Goal: Task Accomplishment & Management: Manage account settings

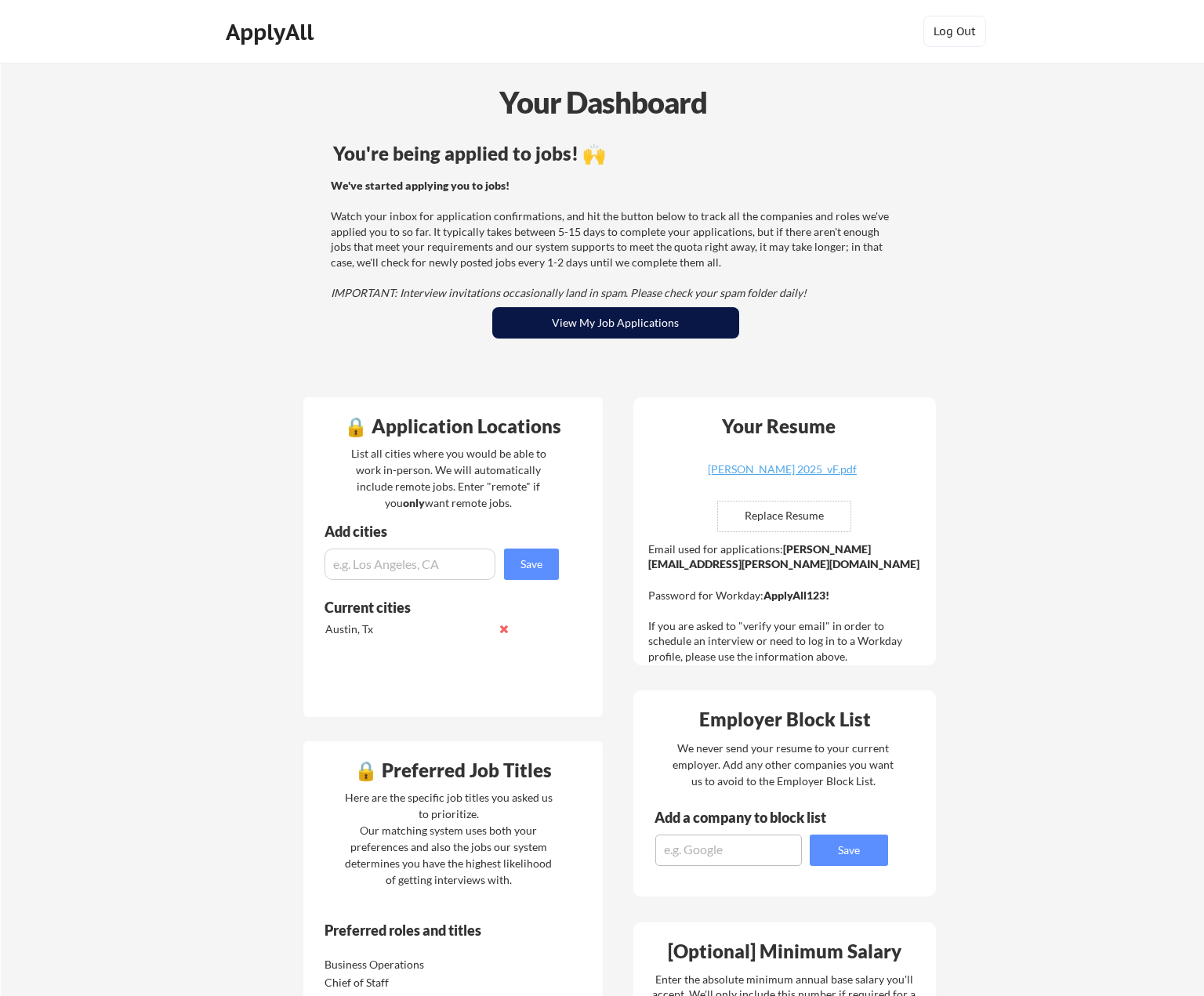
click at [572, 324] on button "View My Job Applications" at bounding box center [615, 323] width 247 height 31
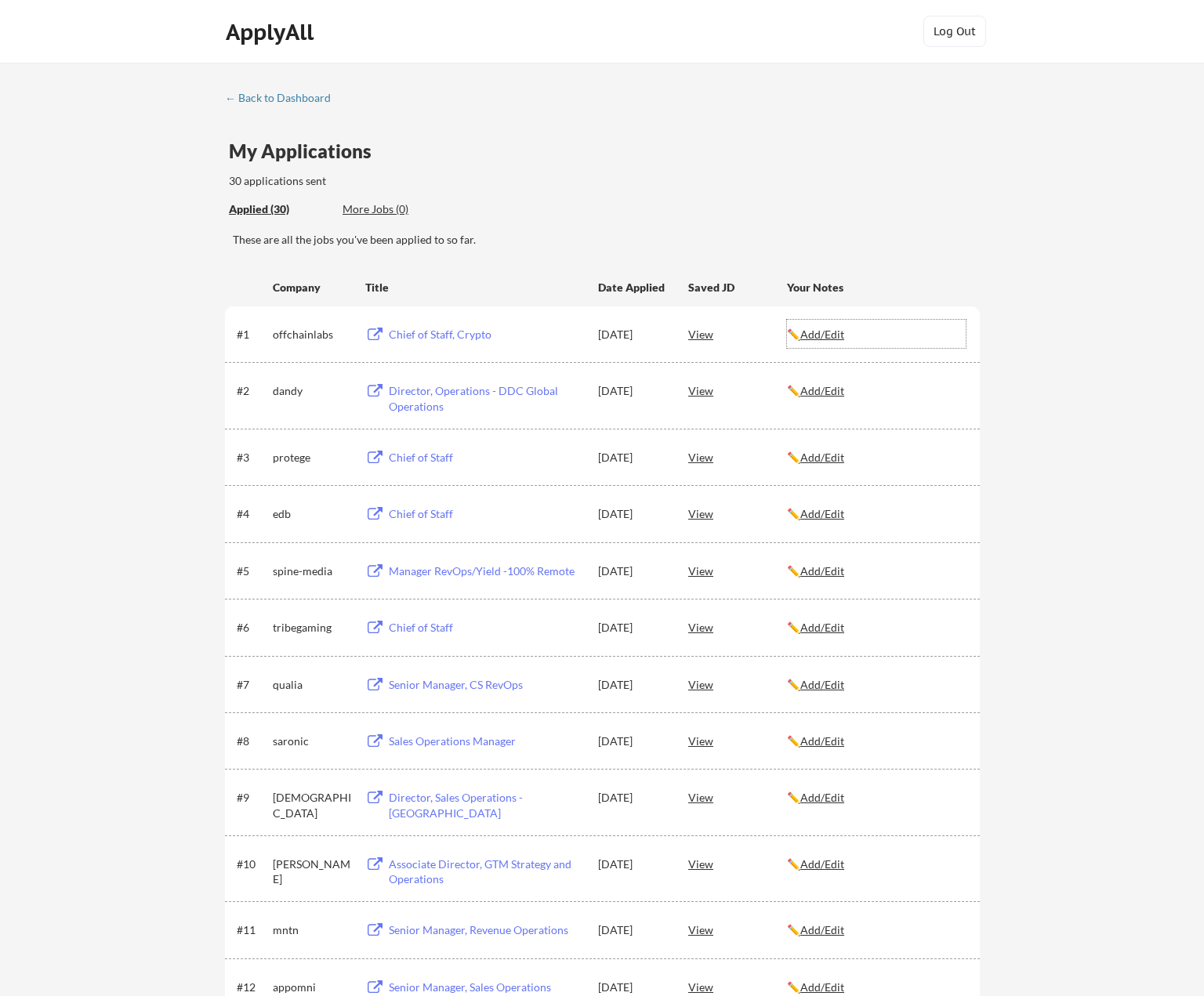
click at [821, 339] on u "Add/Edit" at bounding box center [822, 334] width 44 height 13
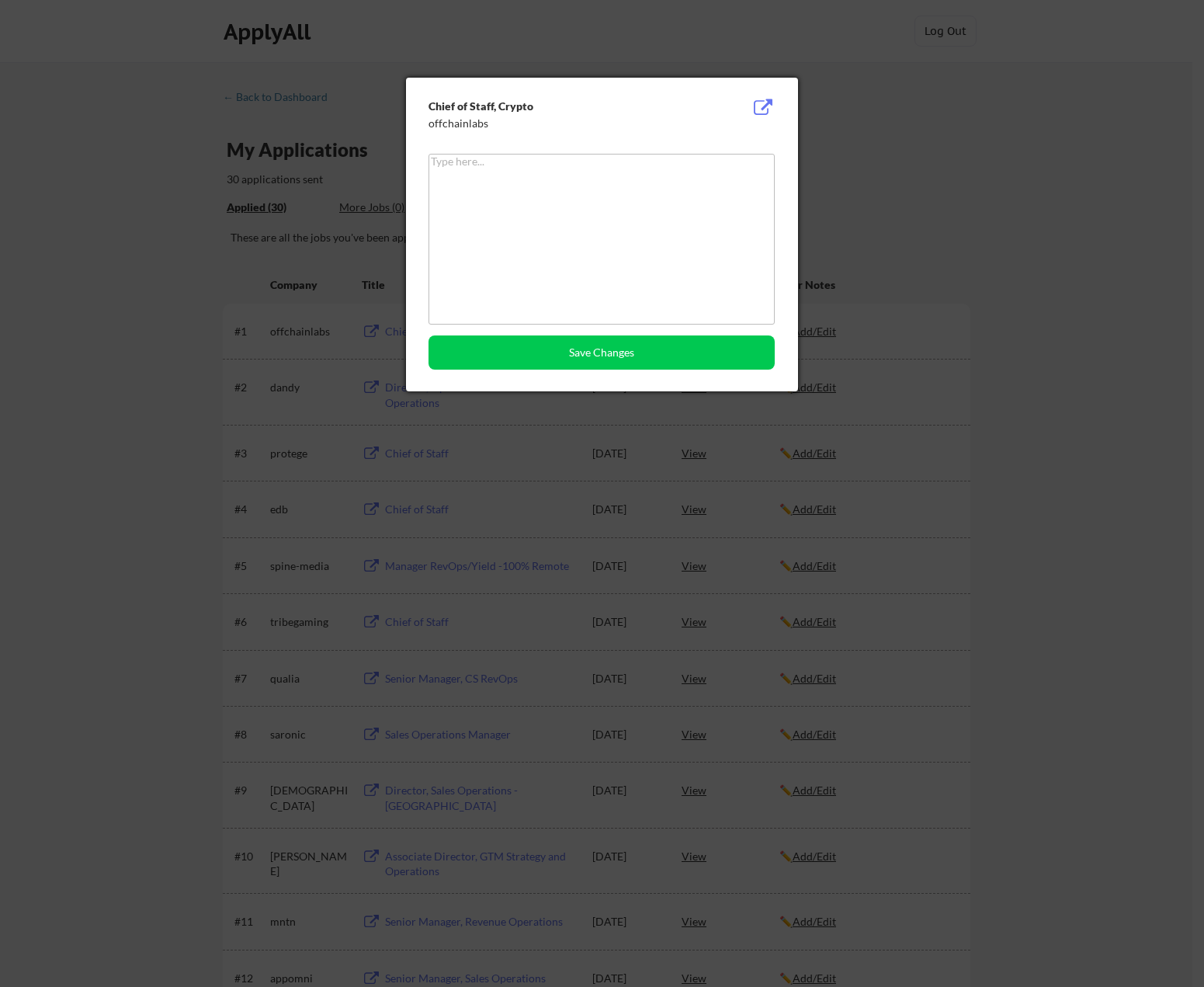
click at [948, 193] on div at bounding box center [602, 493] width 1204 height 987
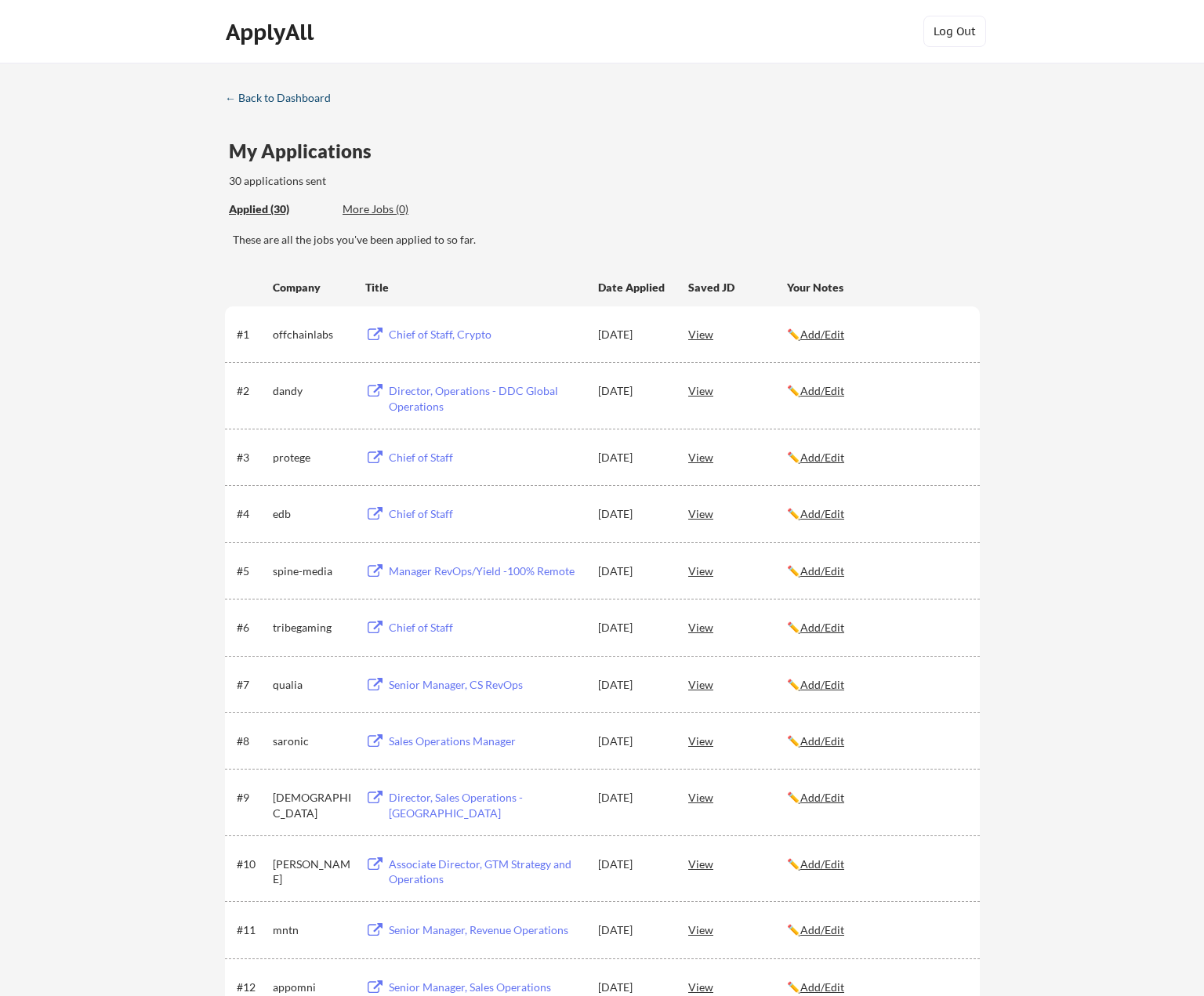
click at [233, 97] on div "← Back to Dashboard" at bounding box center [283, 98] width 118 height 11
